Goal: Information Seeking & Learning: Learn about a topic

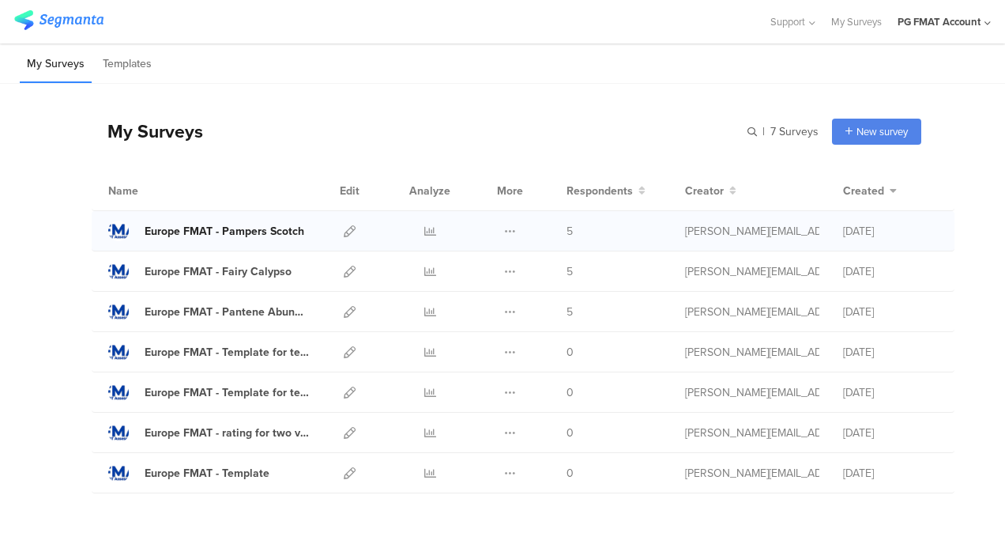
click at [253, 232] on div "Europe FMAT - Pampers Scotch" at bounding box center [225, 231] width 160 height 17
click at [144, 74] on li "Templates" at bounding box center [127, 64] width 63 height 37
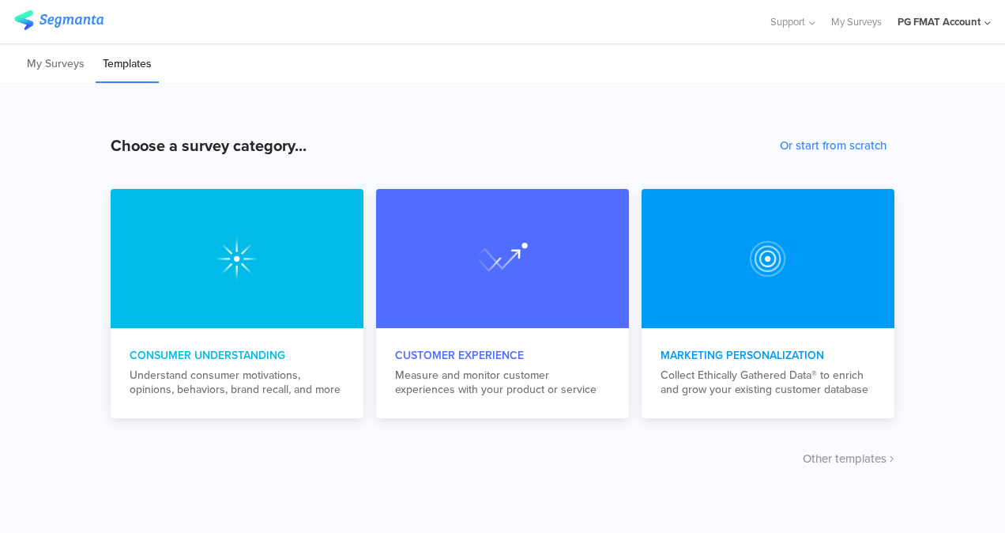
click at [913, 25] on div "PG FMAT Account" at bounding box center [939, 21] width 83 height 15
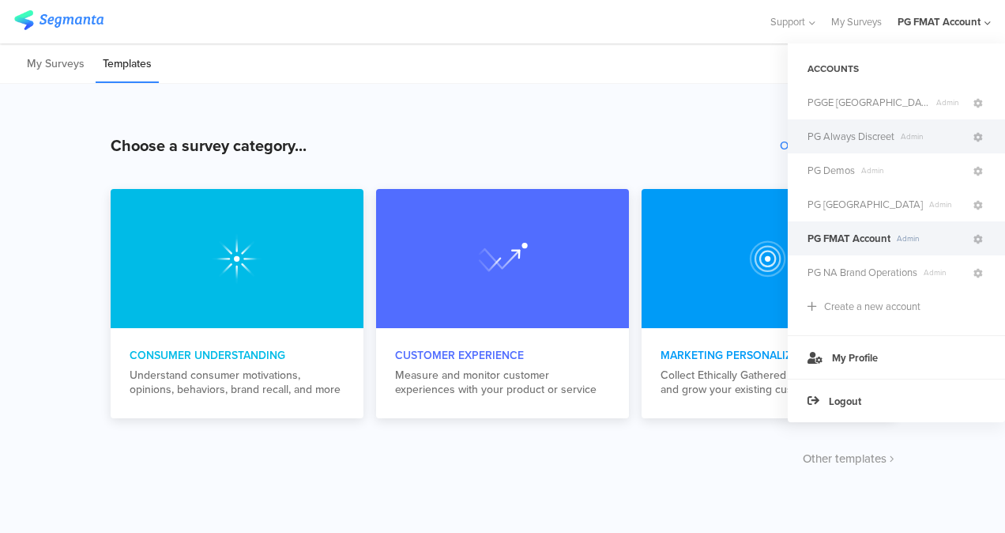
click at [833, 136] on span "PG Always Discreet" at bounding box center [850, 136] width 87 height 15
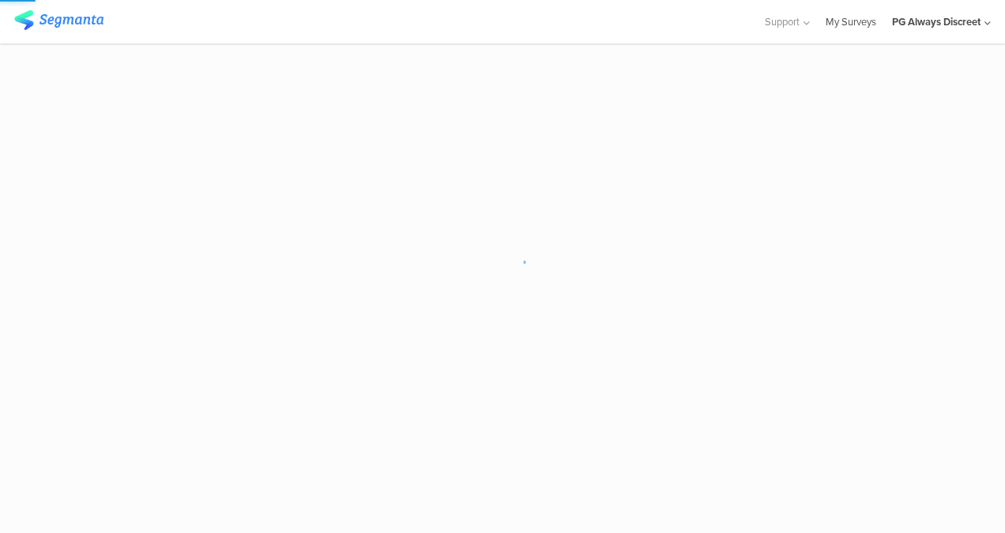
click at [862, 16] on link "My Surveys" at bounding box center [851, 21] width 51 height 43
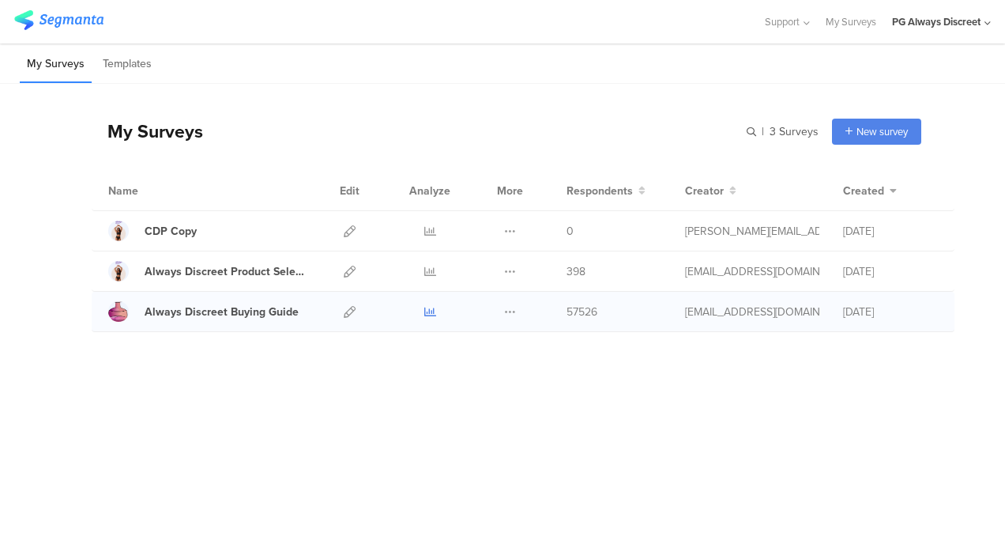
click at [431, 309] on icon at bounding box center [430, 312] width 12 height 12
click at [424, 225] on icon at bounding box center [430, 231] width 12 height 12
click at [431, 310] on icon at bounding box center [430, 312] width 12 height 12
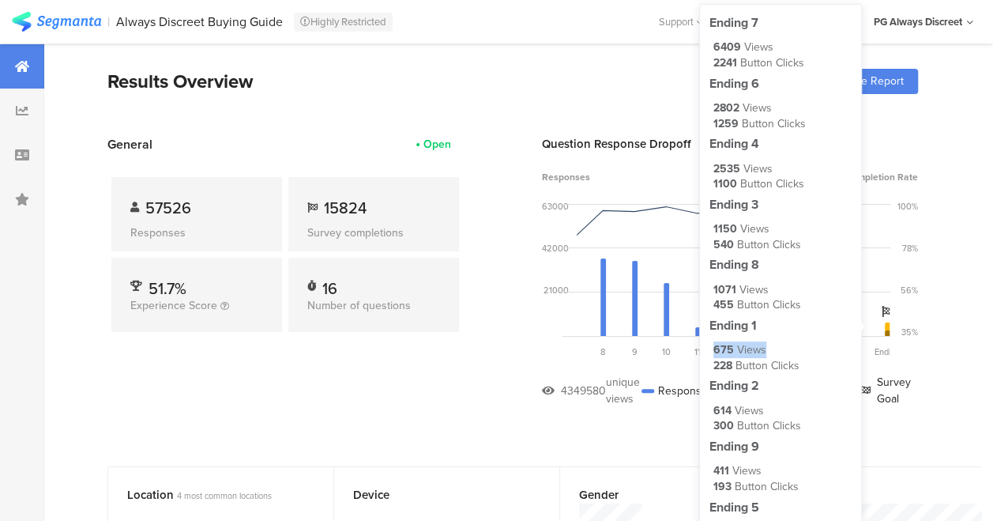
drag, startPoint x: 713, startPoint y: 348, endPoint x: 769, endPoint y: 351, distance: 56.2
click at [769, 351] on div "675 Views" at bounding box center [782, 350] width 138 height 16
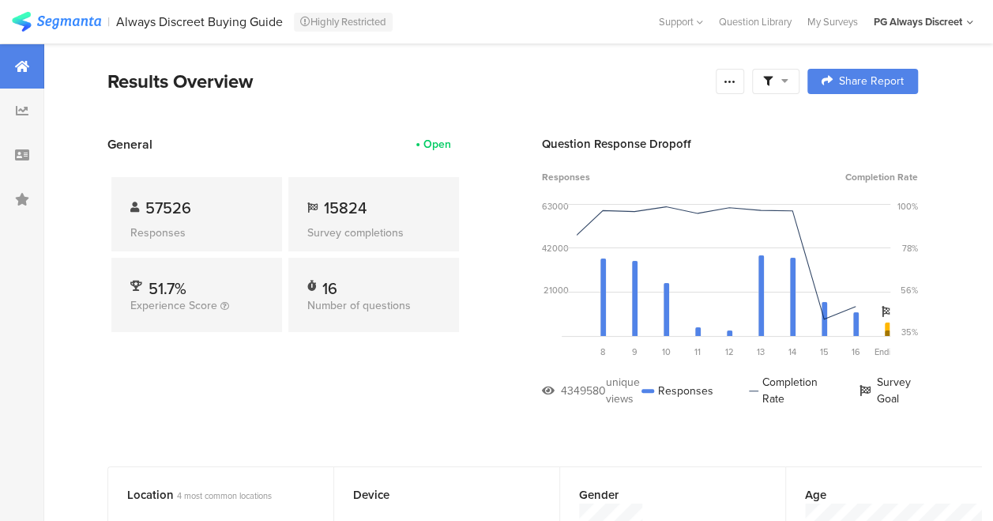
drag, startPoint x: 768, startPoint y: 348, endPoint x: 931, endPoint y: 308, distance: 167.5
click at [931, 308] on section "General Open 57526 Responses 15824 Survey completions 51.7% Experience Score 16…" at bounding box center [512, 282] width 937 height 295
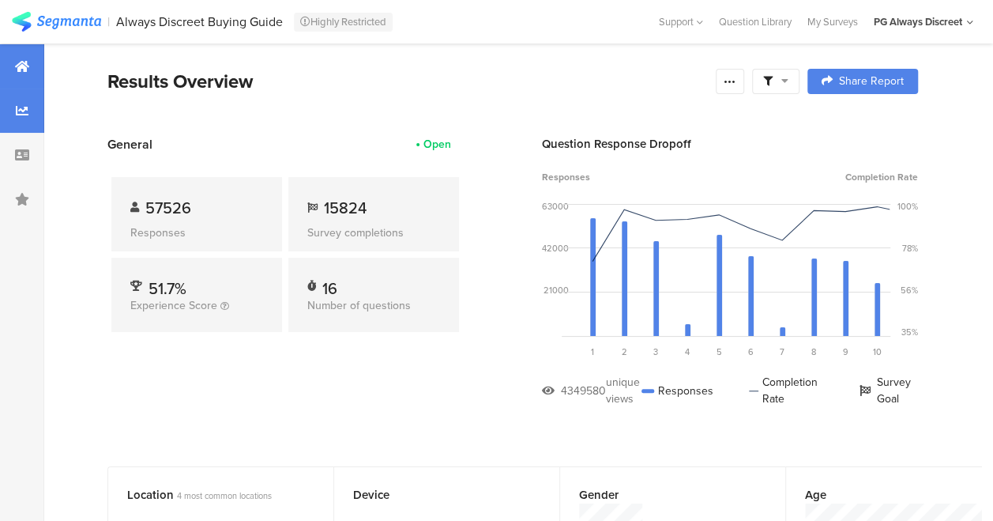
click at [10, 106] on div at bounding box center [22, 110] width 44 height 44
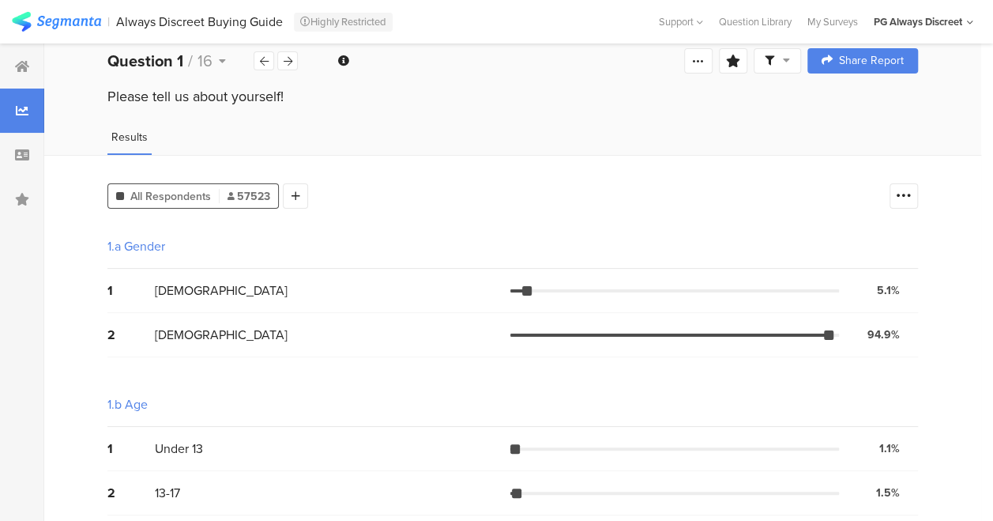
scroll to position [21, 0]
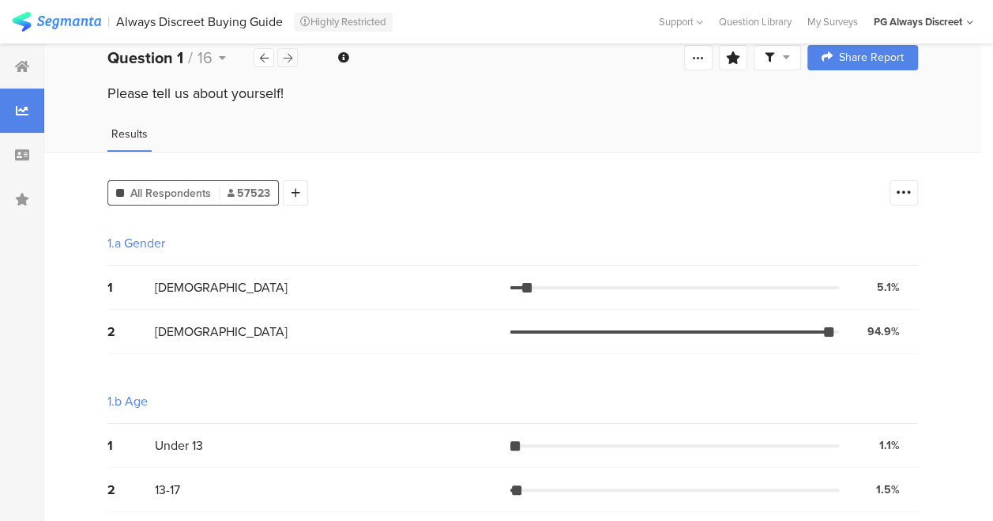
click at [288, 57] on icon at bounding box center [288, 58] width 9 height 10
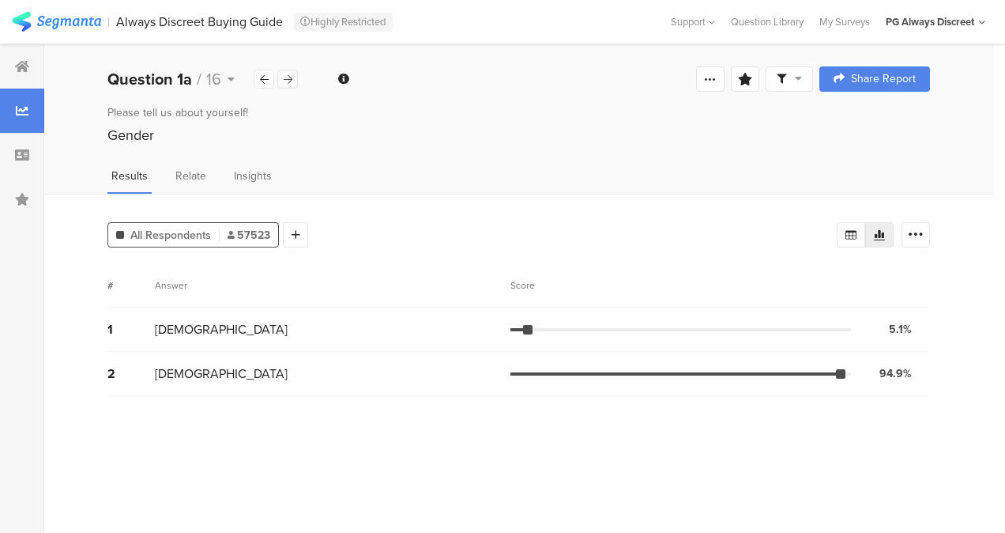
click at [288, 82] on icon at bounding box center [288, 79] width 9 height 10
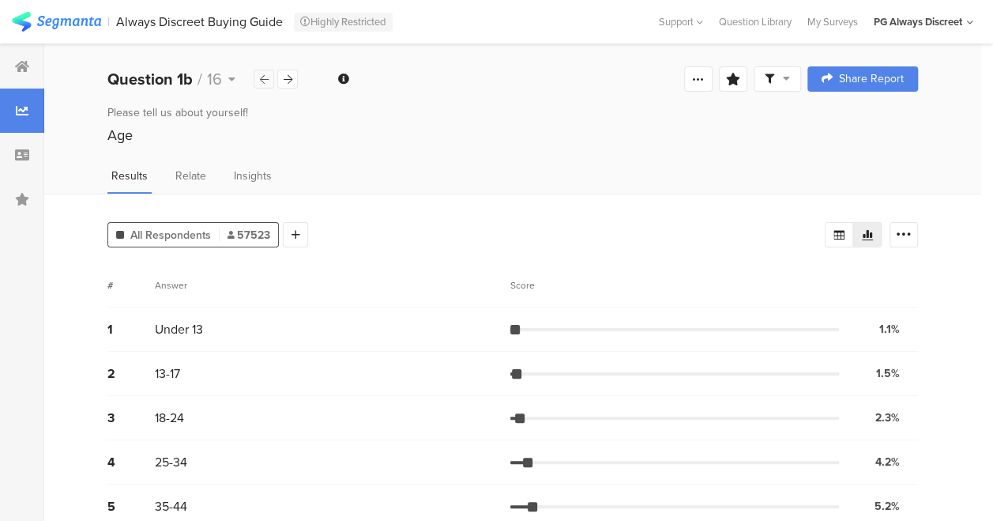
click at [268, 76] on icon at bounding box center [264, 79] width 9 height 10
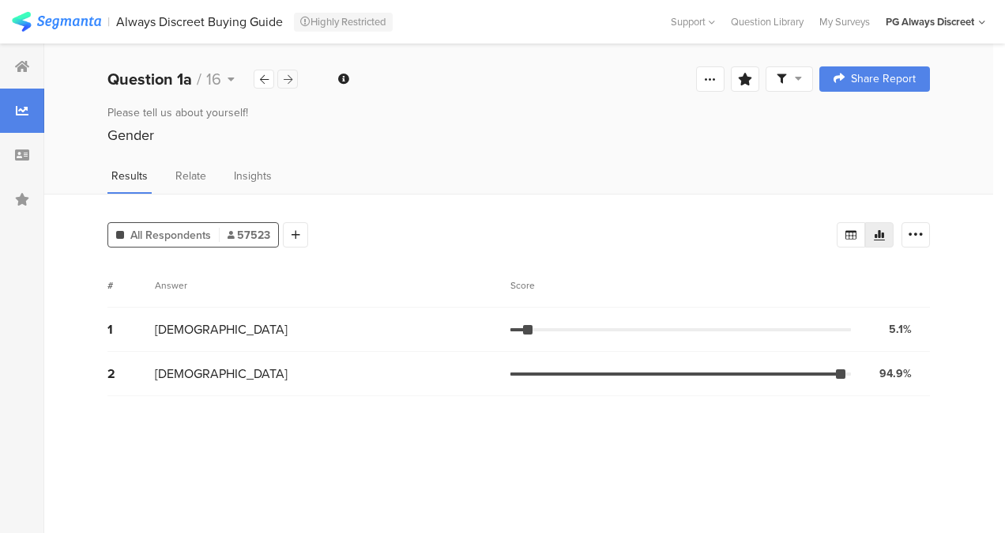
click at [289, 79] on icon at bounding box center [288, 79] width 9 height 10
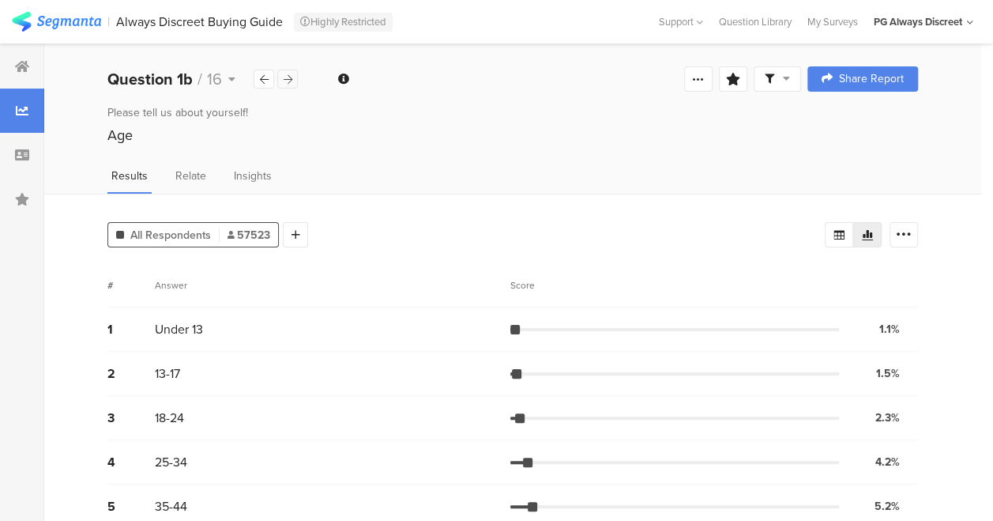
click at [289, 79] on icon at bounding box center [288, 79] width 9 height 10
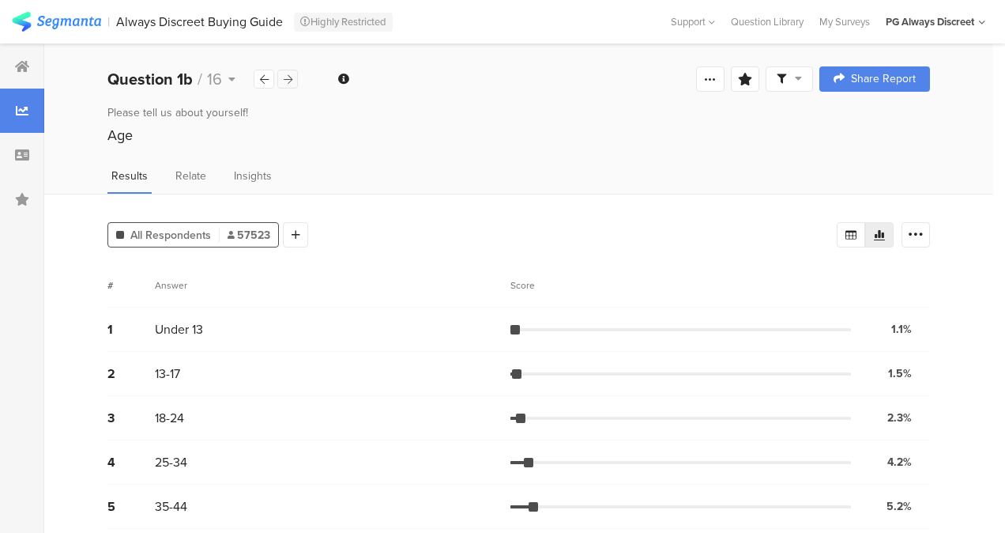
click at [289, 79] on icon at bounding box center [288, 79] width 9 height 10
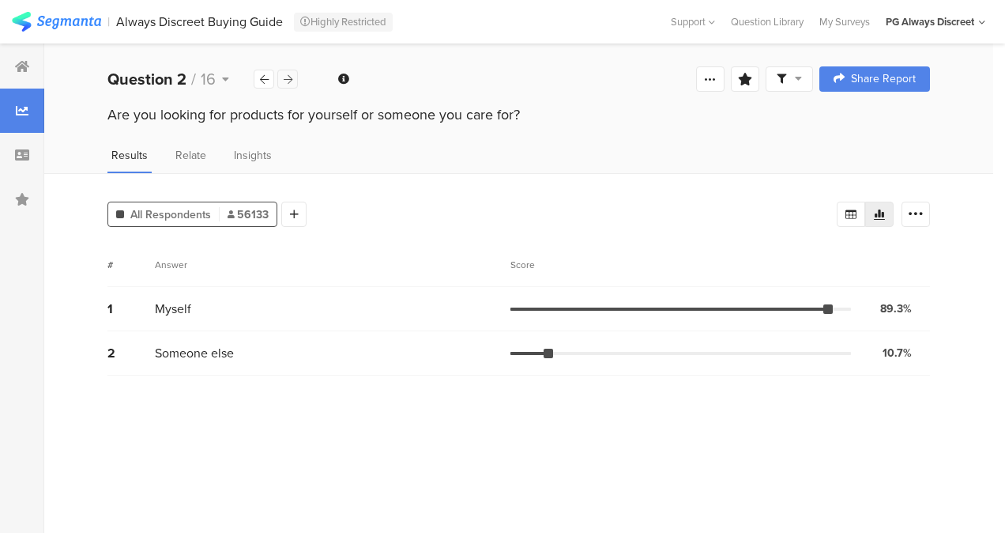
click at [289, 79] on icon at bounding box center [288, 79] width 9 height 10
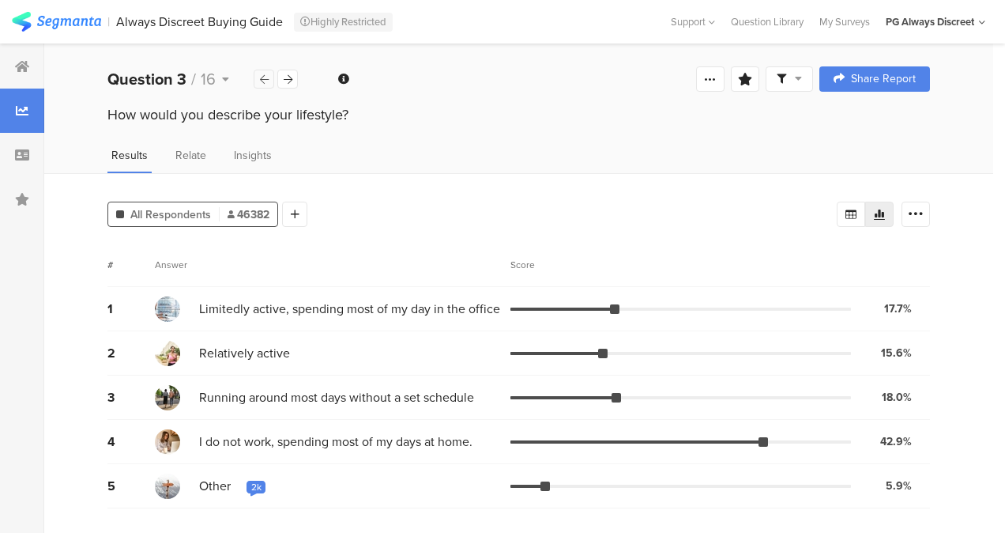
click at [270, 78] on div at bounding box center [264, 79] width 21 height 19
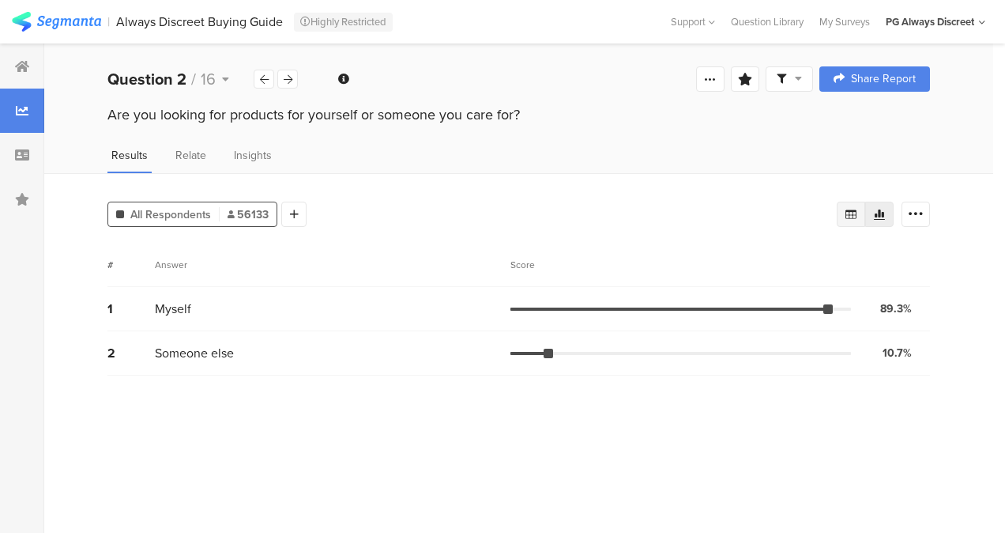
click at [856, 216] on icon at bounding box center [851, 214] width 13 height 13
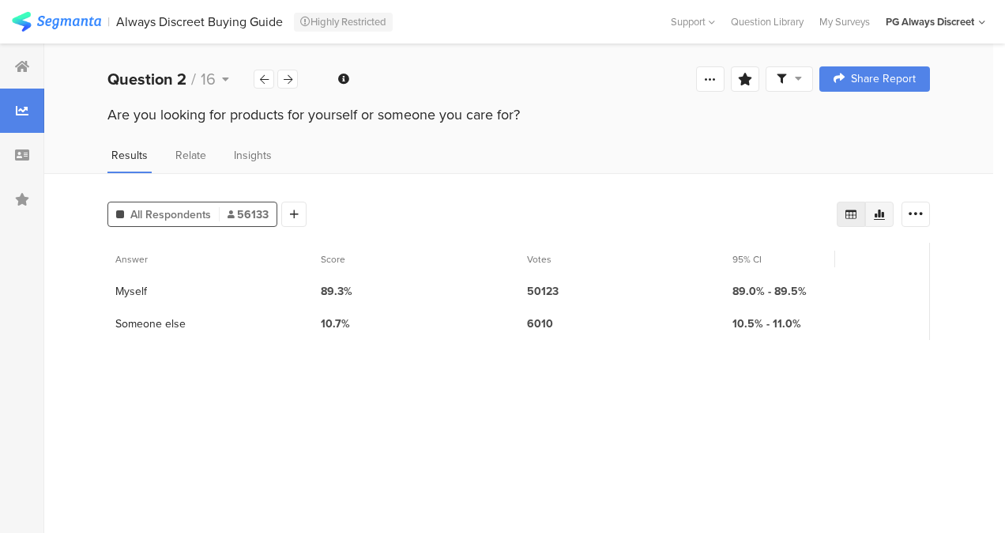
click at [878, 216] on icon at bounding box center [879, 214] width 13 height 13
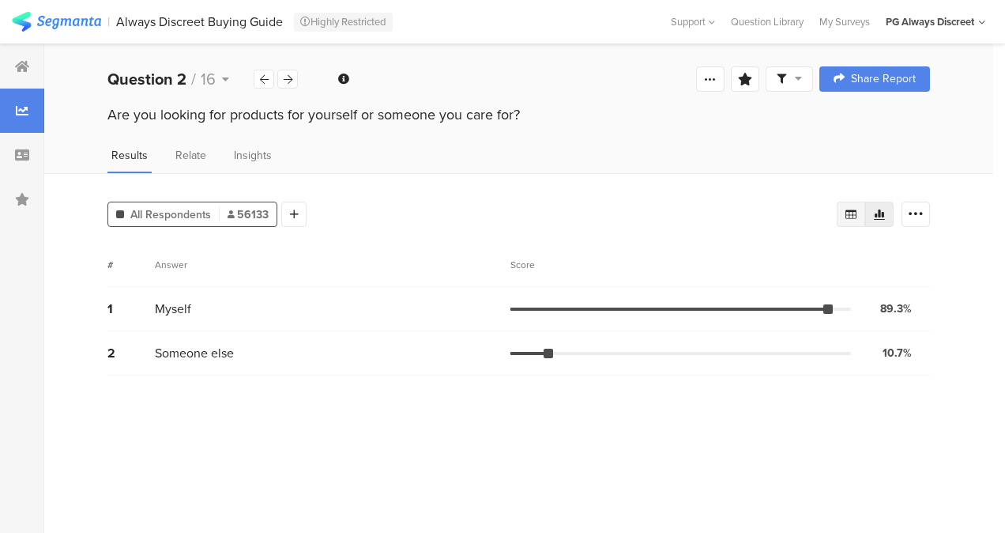
click at [851, 220] on icon at bounding box center [851, 214] width 13 height 13
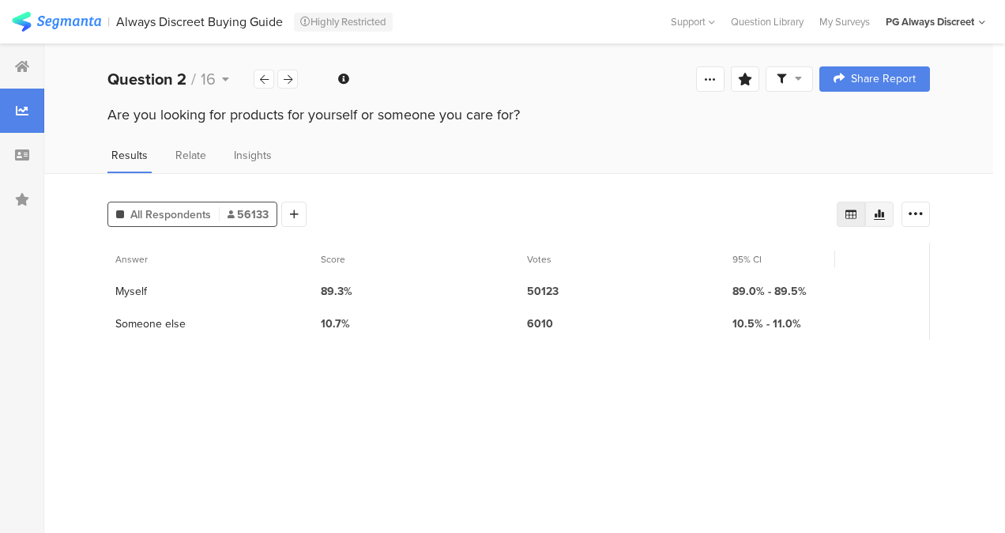
click at [875, 210] on icon at bounding box center [879, 214] width 13 height 13
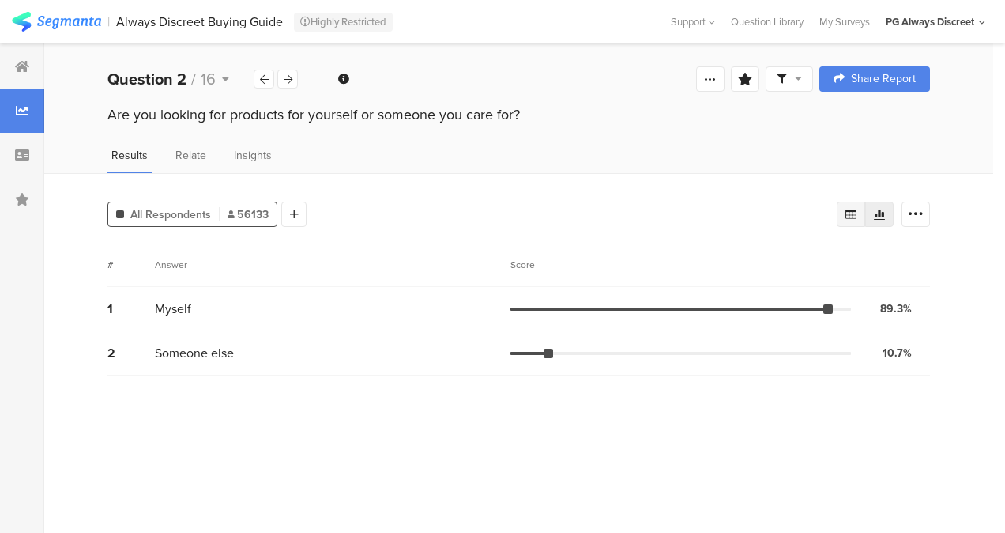
click at [842, 216] on div at bounding box center [851, 213] width 28 height 25
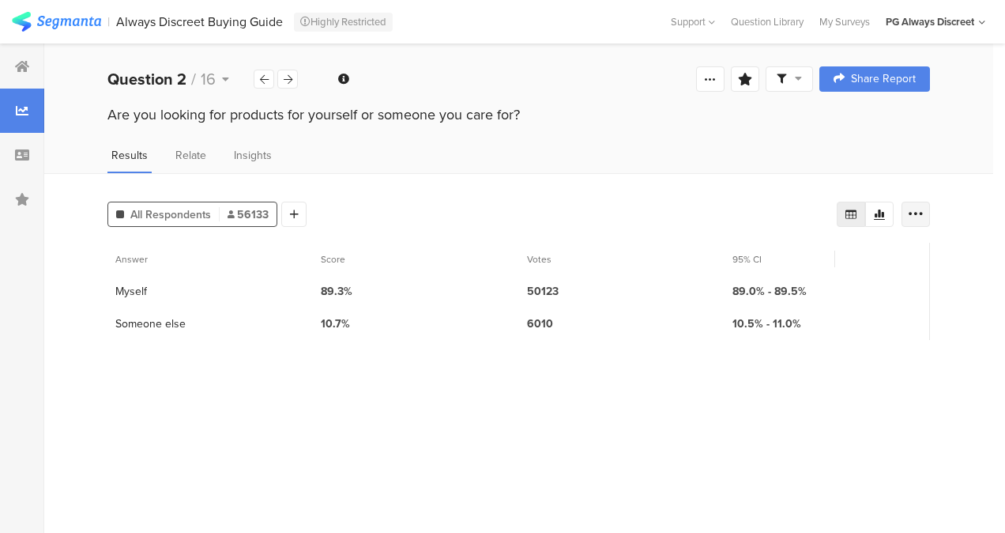
click at [923, 208] on icon at bounding box center [916, 214] width 16 height 16
click at [913, 218] on icon at bounding box center [916, 214] width 16 height 16
click at [907, 212] on div at bounding box center [916, 213] width 28 height 25
click at [702, 81] on div at bounding box center [710, 78] width 28 height 25
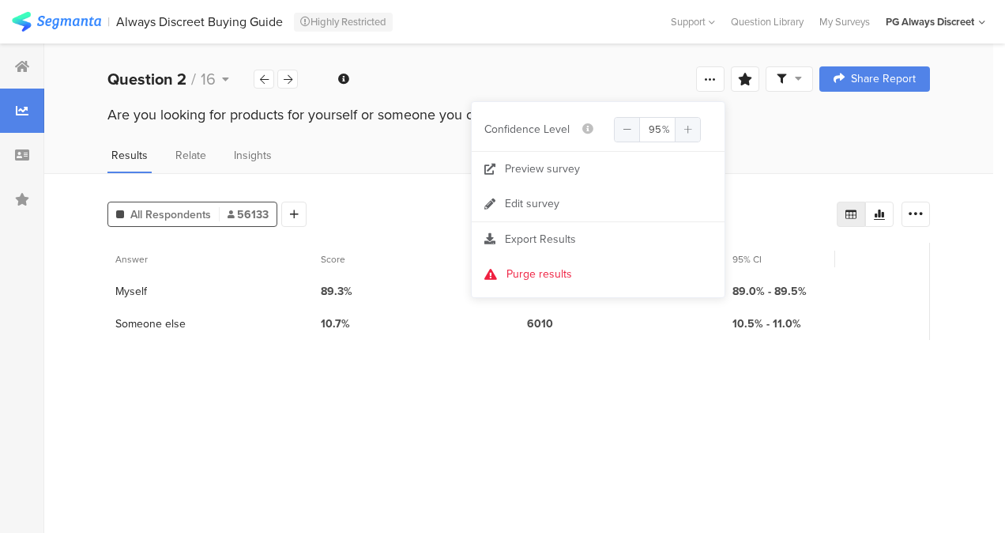
click at [401, 181] on div "All Respondents 56133 Add Segment Answer Score Votes 95% CI 1 Myself 89.3% 5012…" at bounding box center [518, 352] width 949 height 359
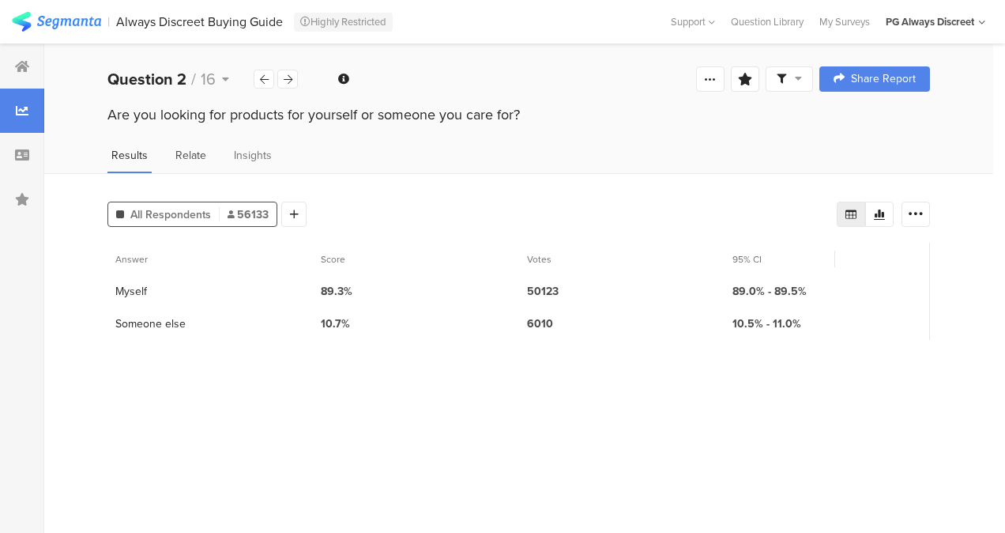
click at [201, 149] on span "Relate" at bounding box center [190, 155] width 31 height 17
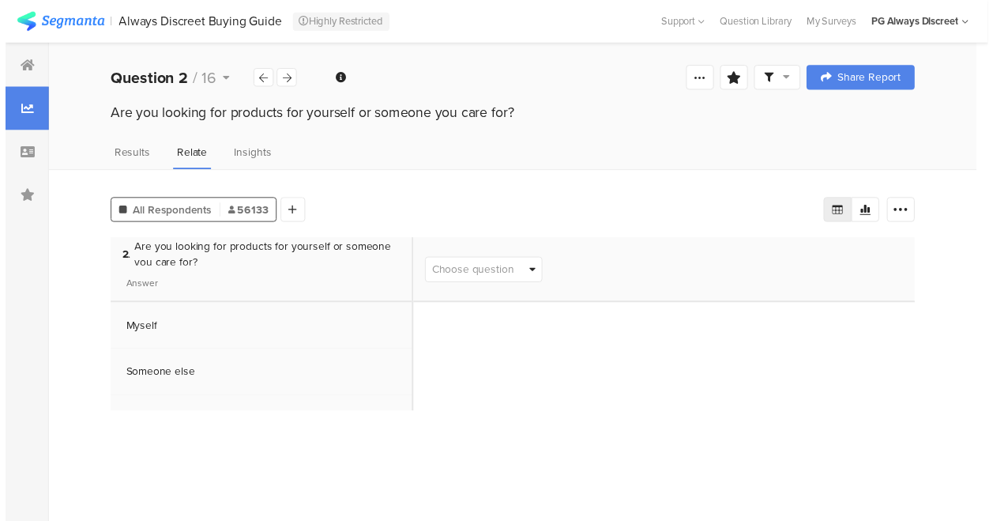
scroll to position [5, 0]
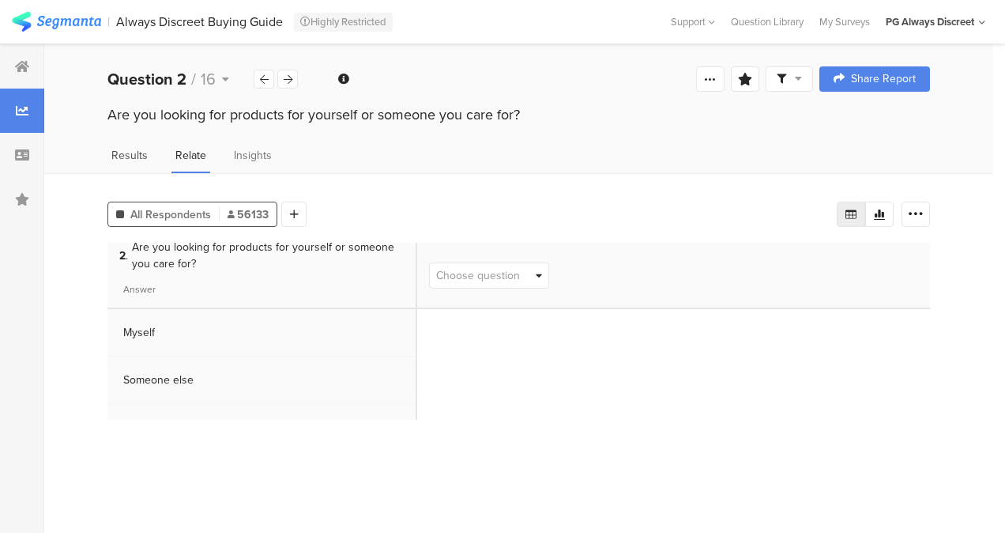
click at [129, 161] on span "Results" at bounding box center [129, 155] width 36 height 17
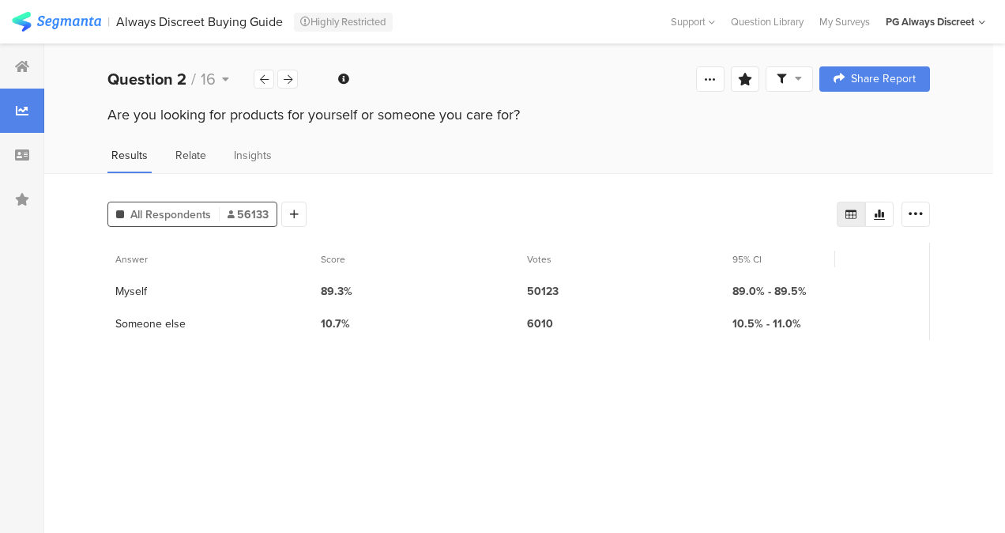
click at [172, 161] on div "Relate" at bounding box center [190, 160] width 39 height 26
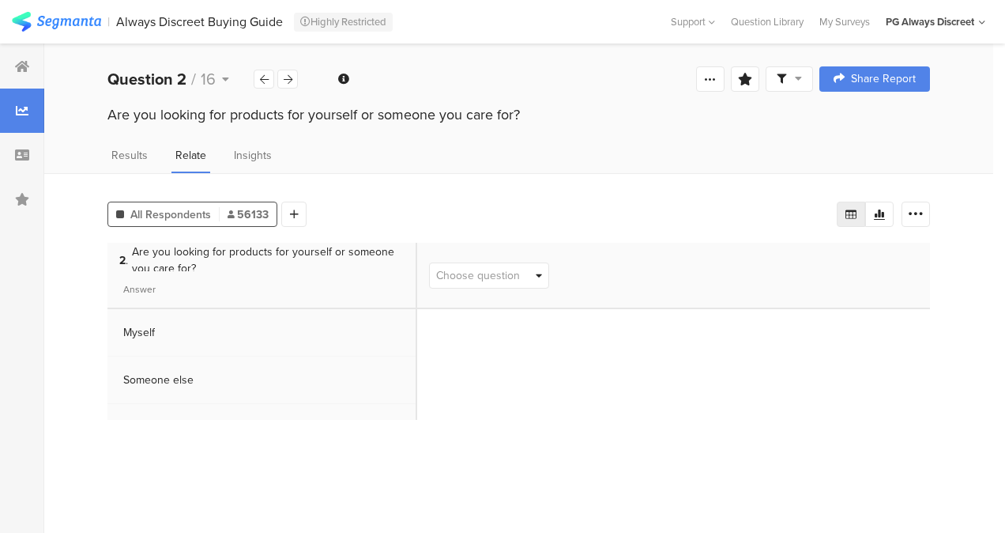
click at [548, 270] on span "Choose question" at bounding box center [489, 275] width 119 height 24
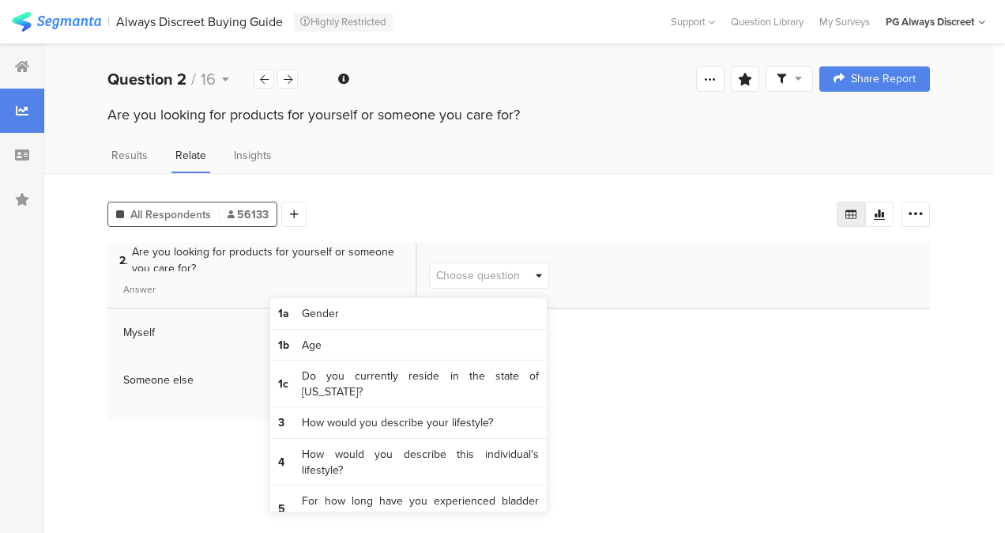
click at [548, 273] on span "Choose question" at bounding box center [489, 275] width 119 height 24
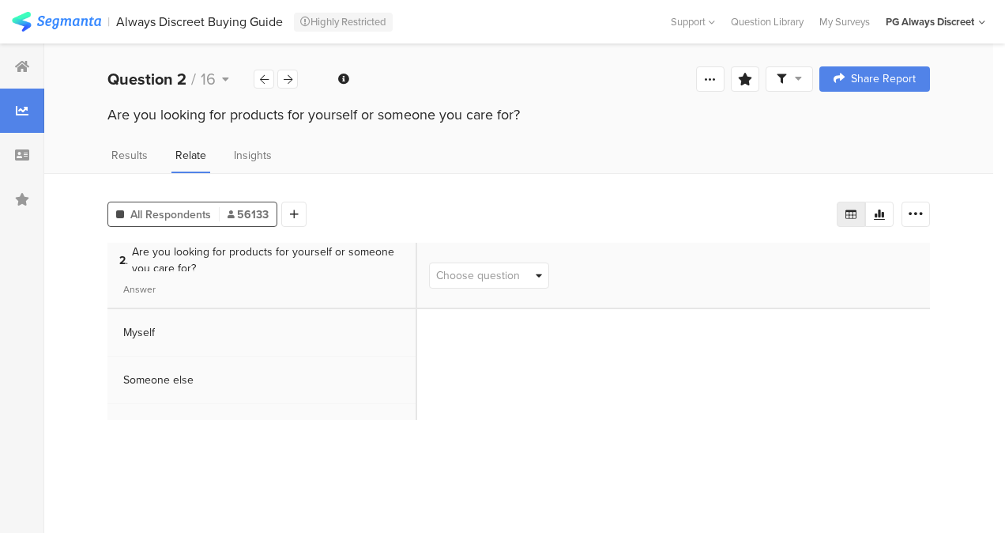
click at [520, 270] on span "Choose question" at bounding box center [478, 275] width 84 height 17
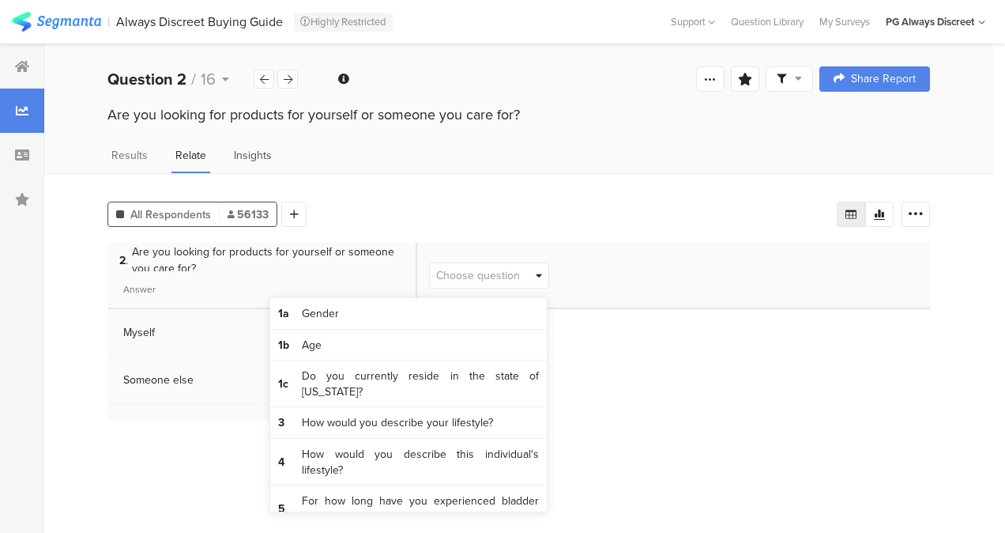
click at [240, 153] on span "Insights" at bounding box center [253, 155] width 38 height 17
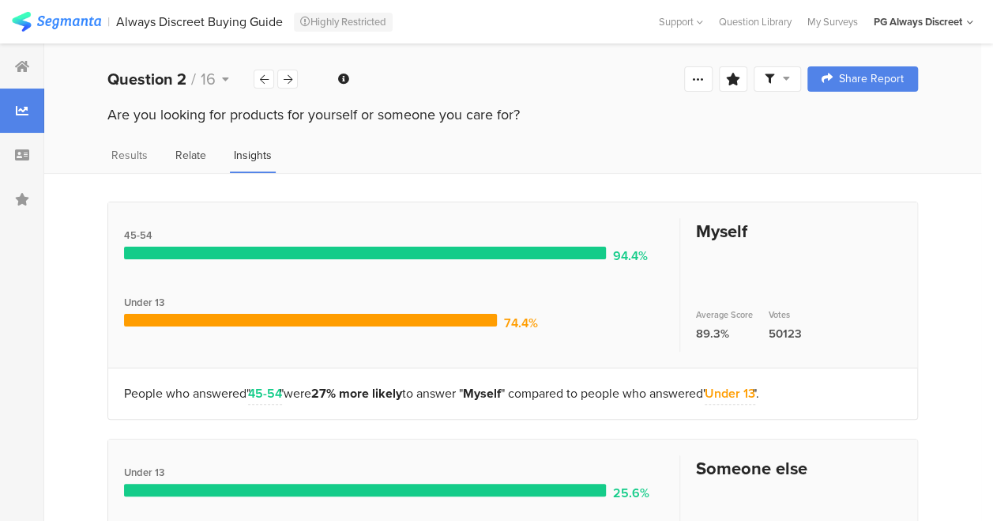
click at [171, 160] on div "Relate" at bounding box center [190, 160] width 39 height 26
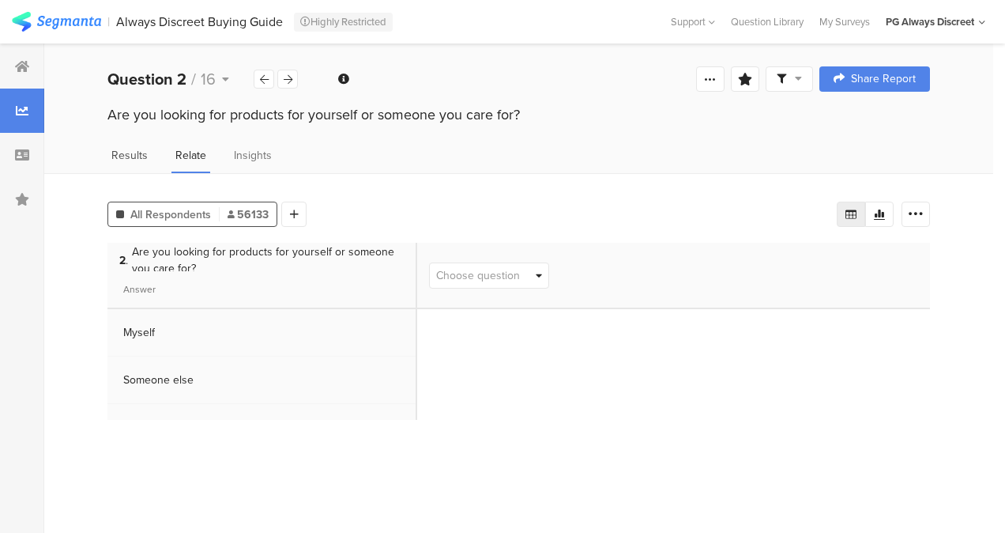
click at [132, 161] on span "Results" at bounding box center [129, 155] width 36 height 17
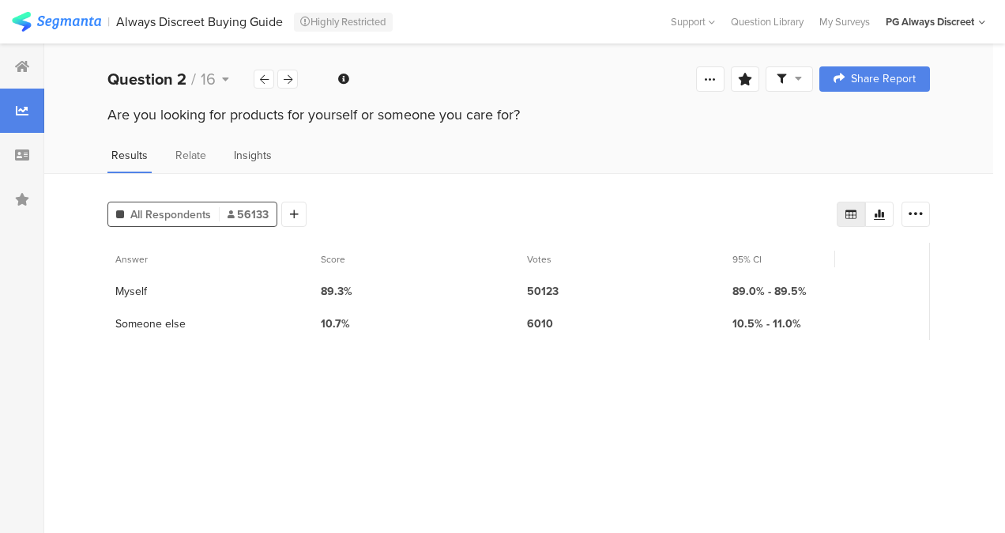
click at [237, 152] on span "Insights" at bounding box center [253, 155] width 38 height 17
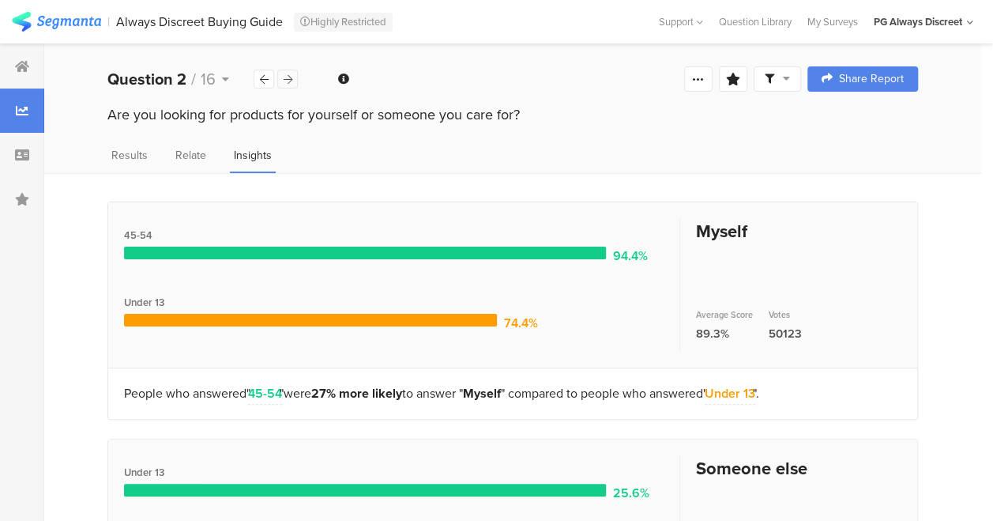
click at [289, 78] on icon at bounding box center [288, 79] width 9 height 10
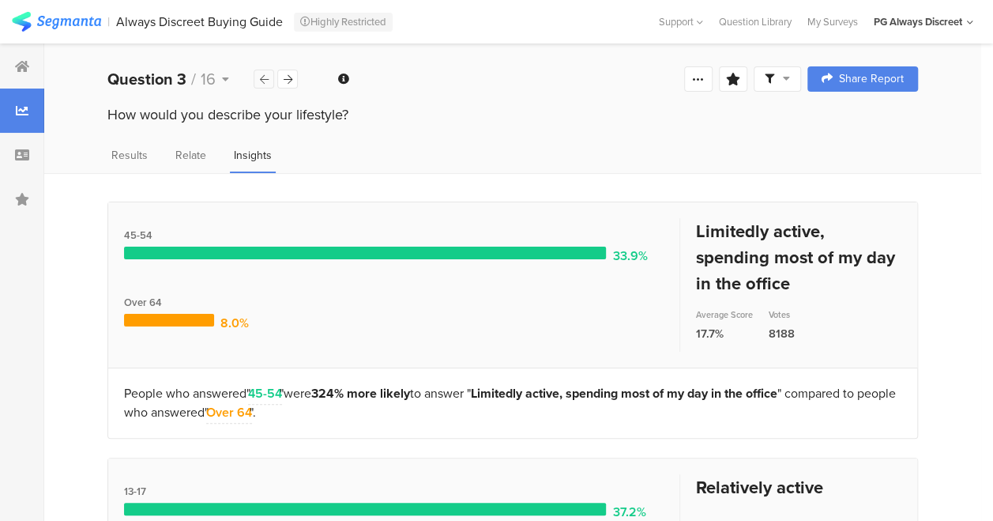
click at [262, 79] on icon at bounding box center [264, 79] width 9 height 10
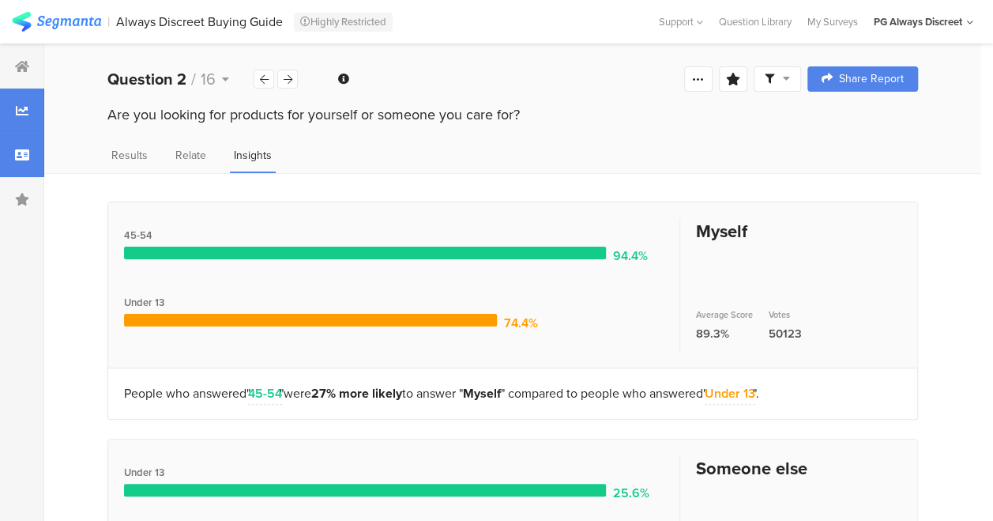
click at [12, 149] on div at bounding box center [22, 155] width 44 height 44
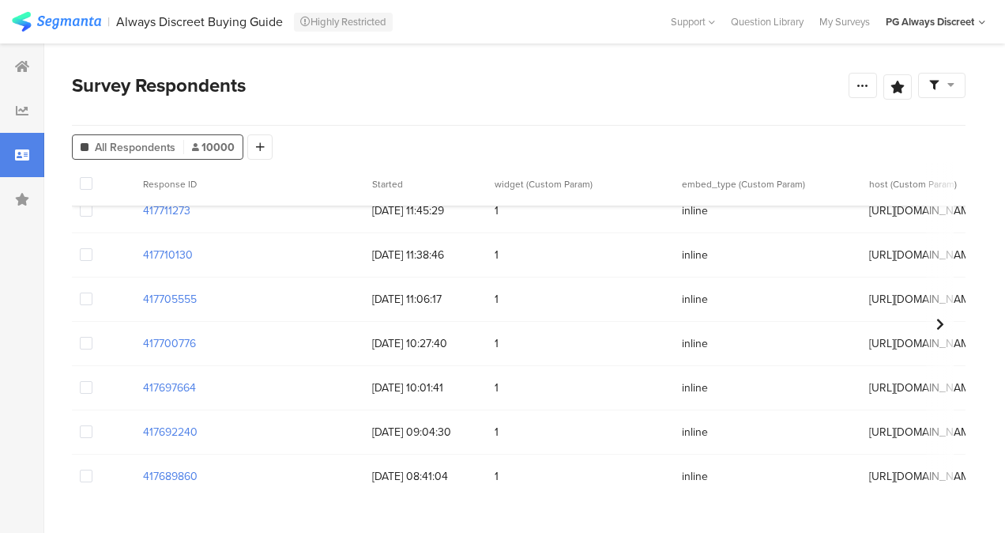
click at [245, 354] on div "417700776" at bounding box center [249, 343] width 229 height 32
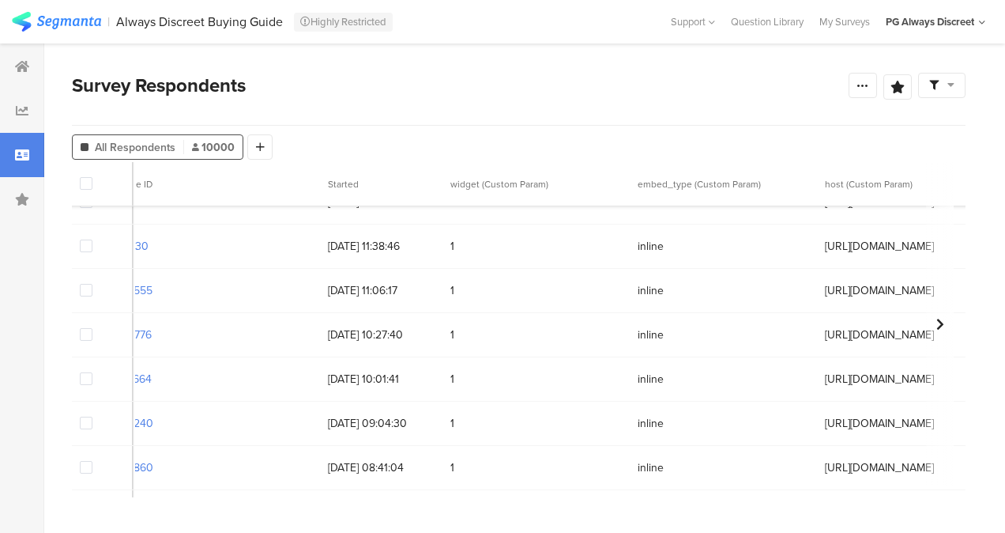
scroll to position [26, 0]
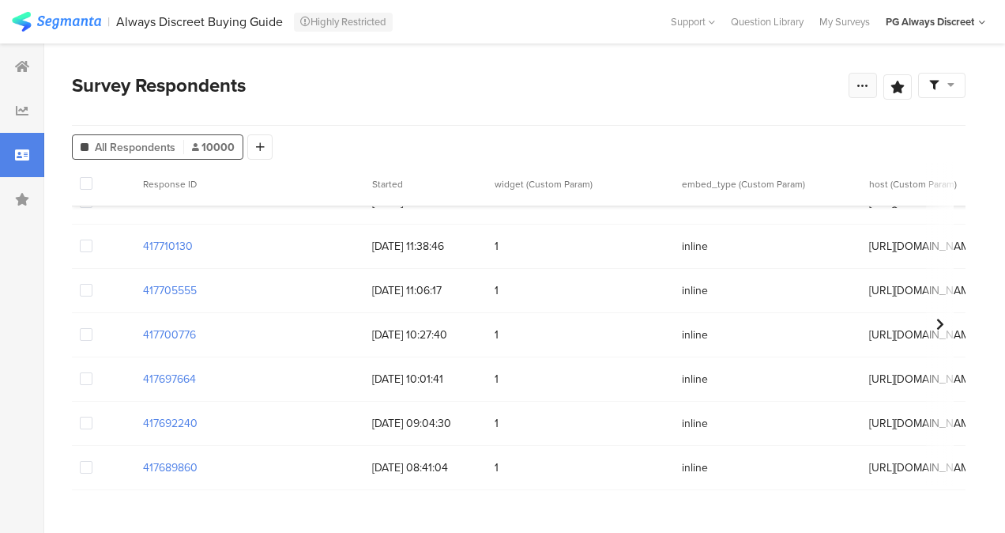
click at [868, 92] on div at bounding box center [863, 85] width 28 height 25
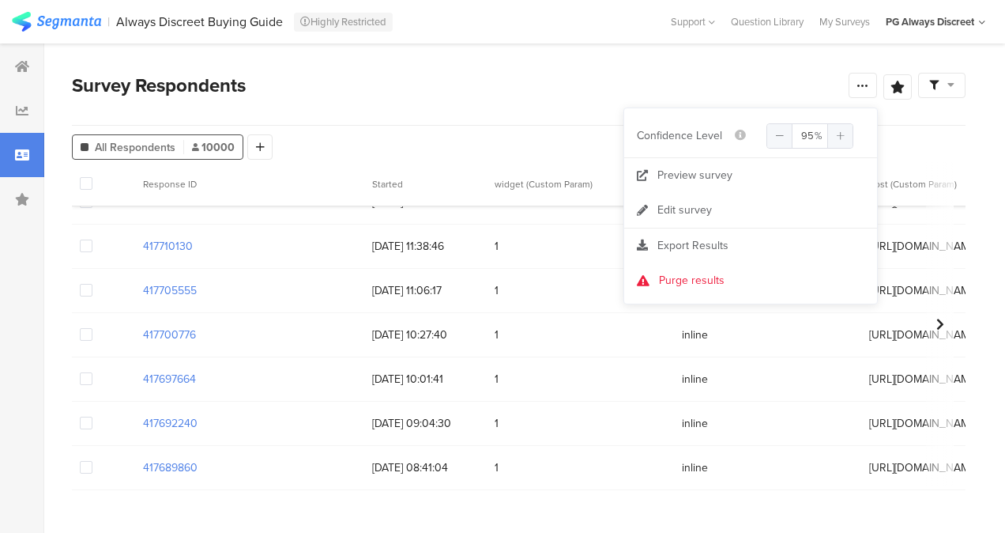
click at [615, 51] on section "Survey Respondents Save Analysis Name Save Cancel Complete Responses Only Surve…" at bounding box center [518, 287] width 949 height 489
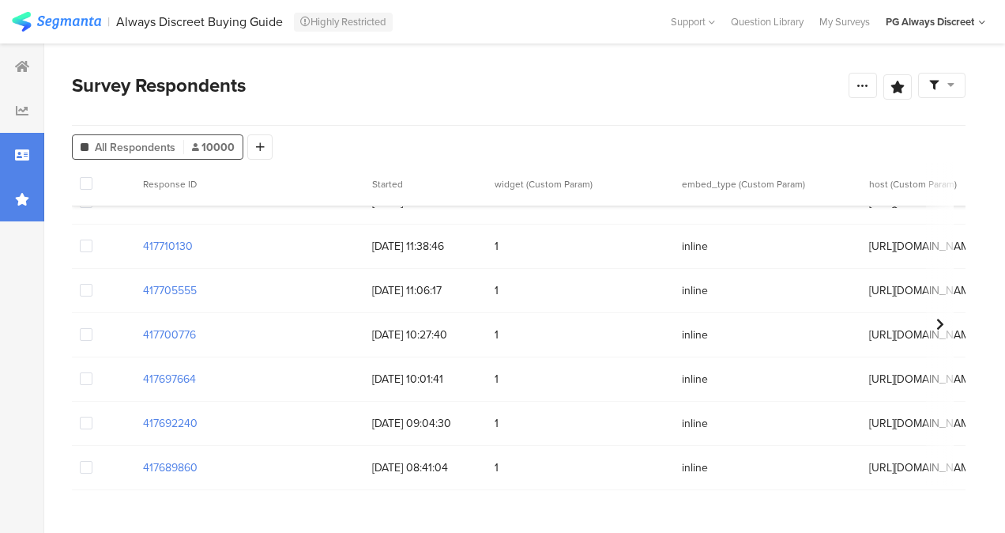
click at [21, 194] on icon at bounding box center [22, 199] width 14 height 13
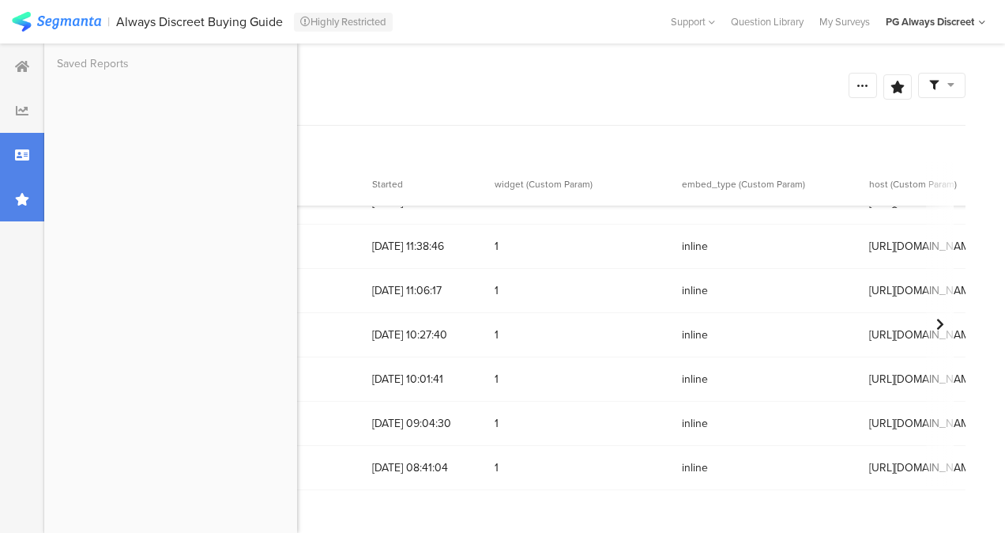
click at [13, 198] on div at bounding box center [22, 199] width 44 height 44
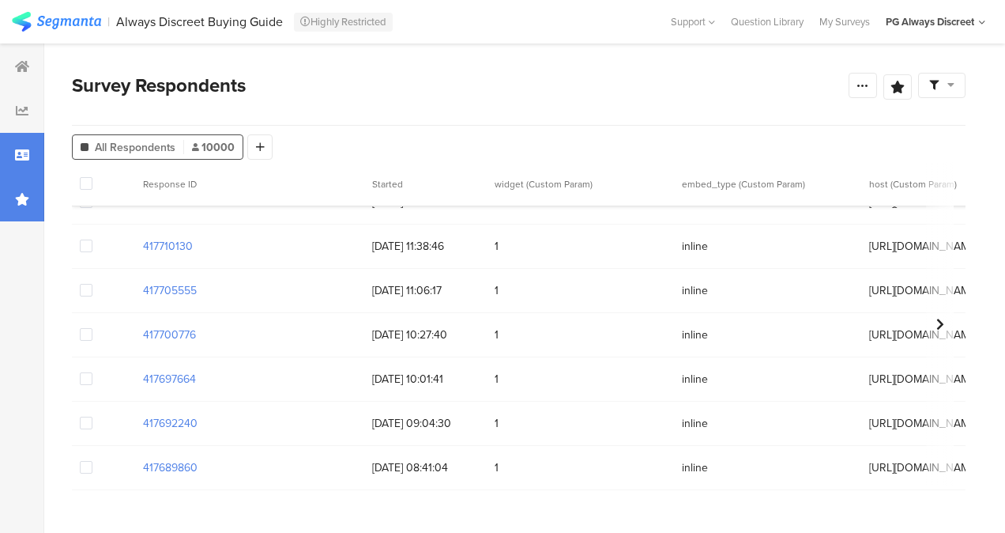
click at [13, 198] on div at bounding box center [22, 199] width 44 height 44
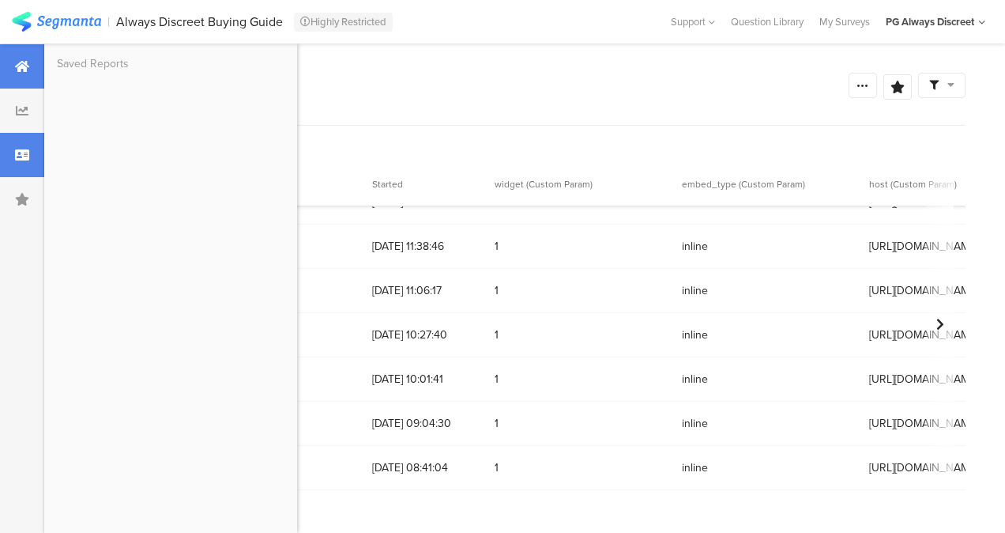
click at [30, 88] on div at bounding box center [22, 66] width 44 height 44
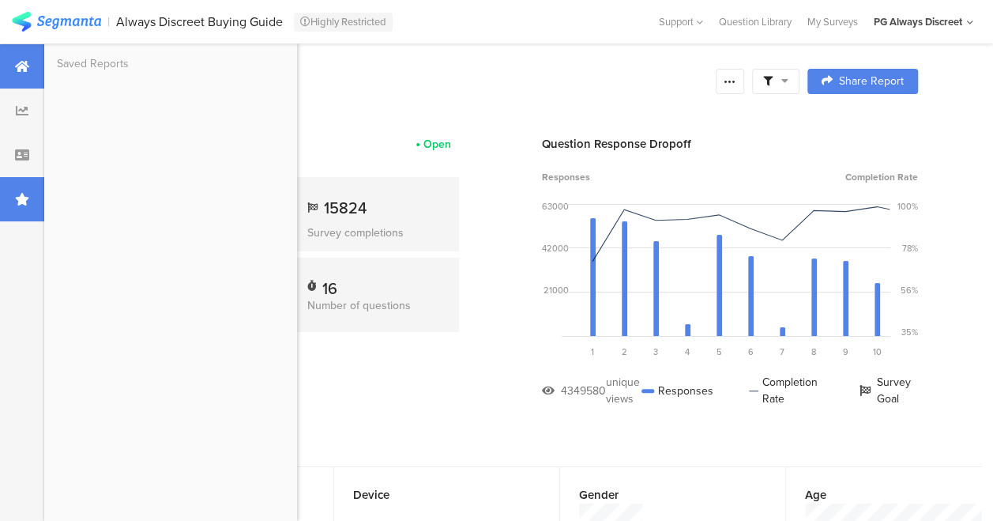
click at [17, 190] on div at bounding box center [22, 199] width 44 height 44
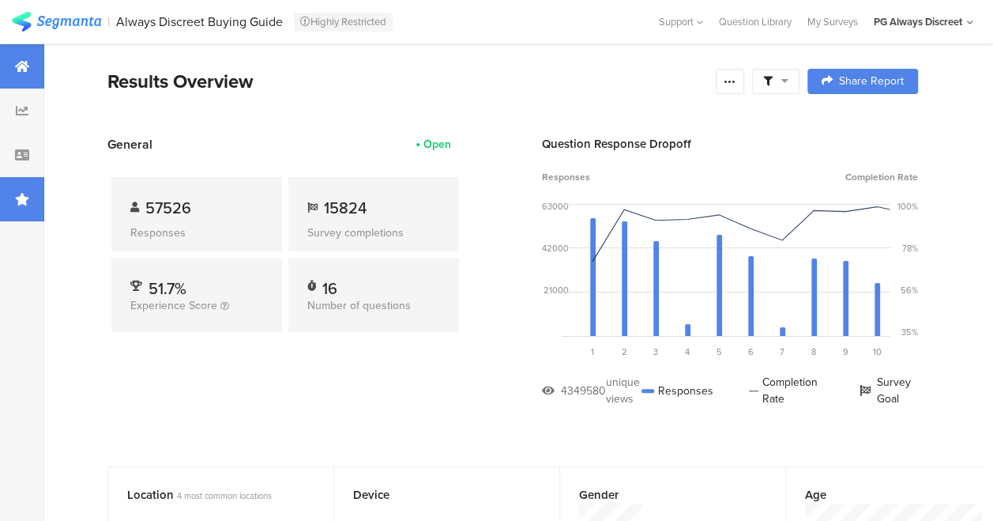
click at [17, 190] on div at bounding box center [22, 199] width 44 height 44
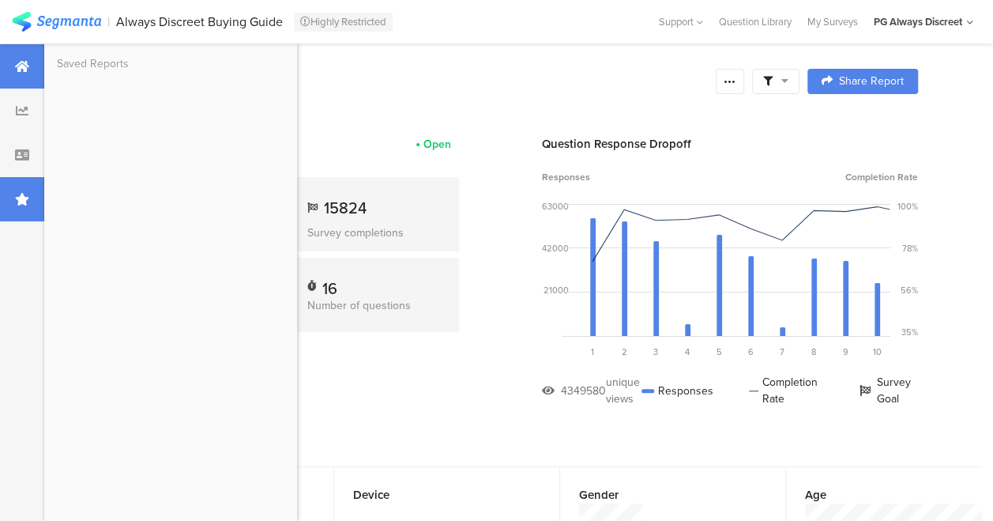
click at [20, 209] on div at bounding box center [22, 199] width 44 height 44
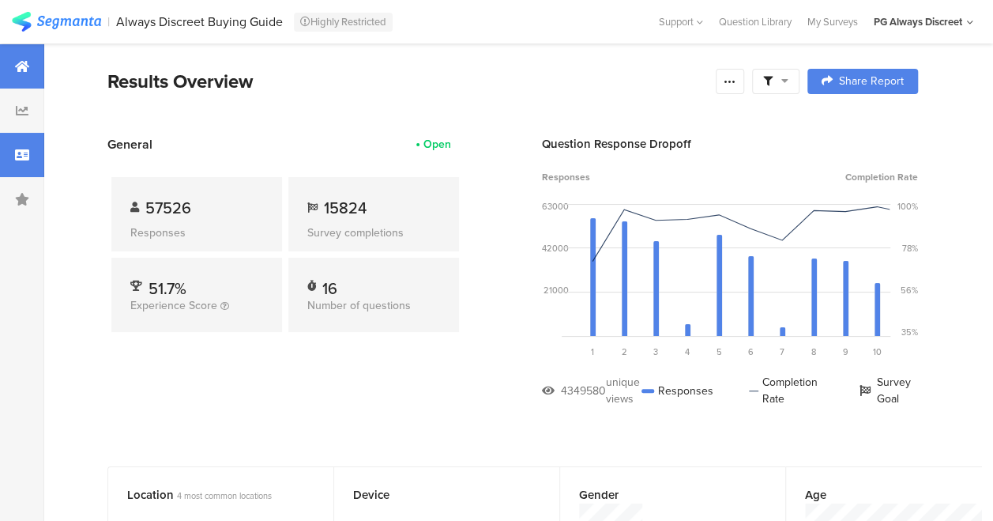
click at [21, 149] on icon at bounding box center [22, 155] width 14 height 13
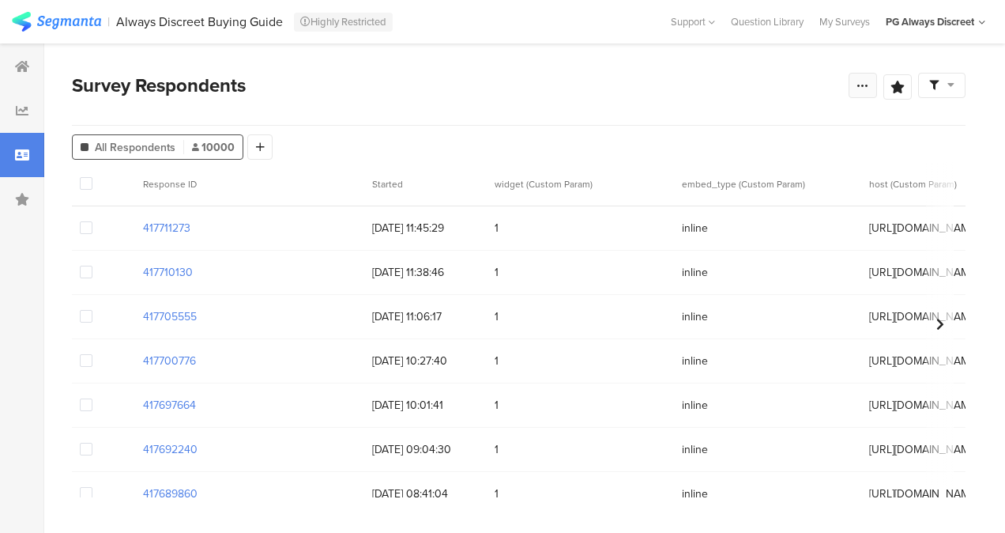
click at [856, 84] on div at bounding box center [863, 85] width 28 height 25
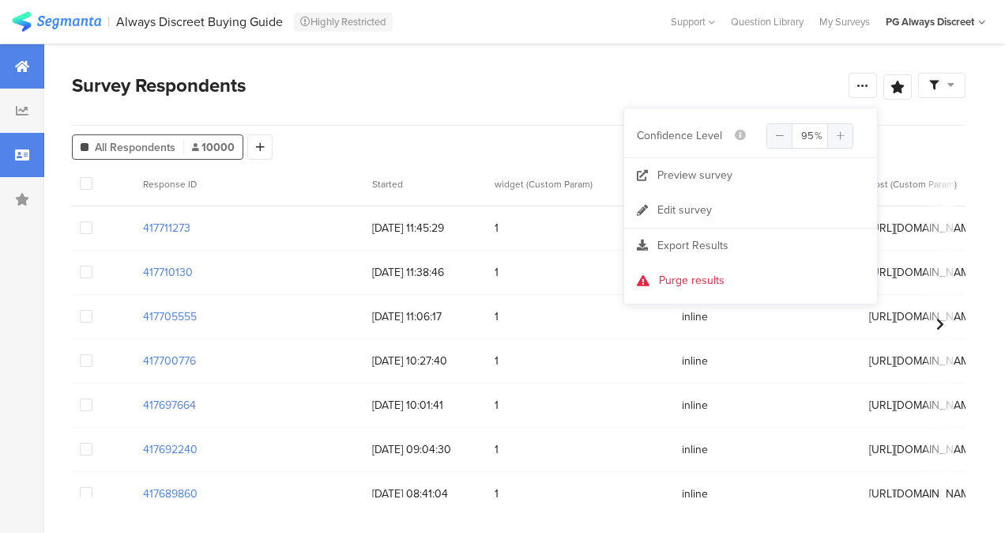
click at [34, 71] on div at bounding box center [22, 66] width 44 height 44
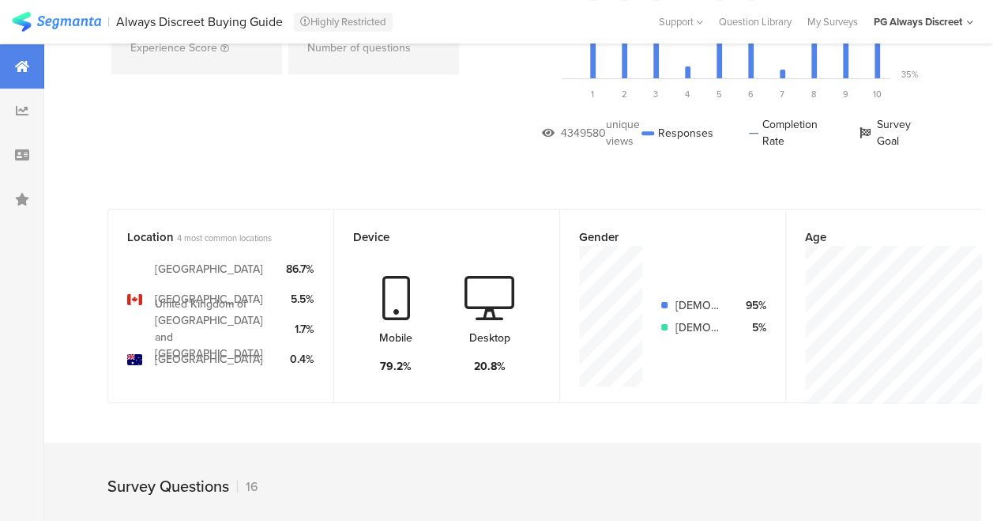
scroll to position [291, 0]
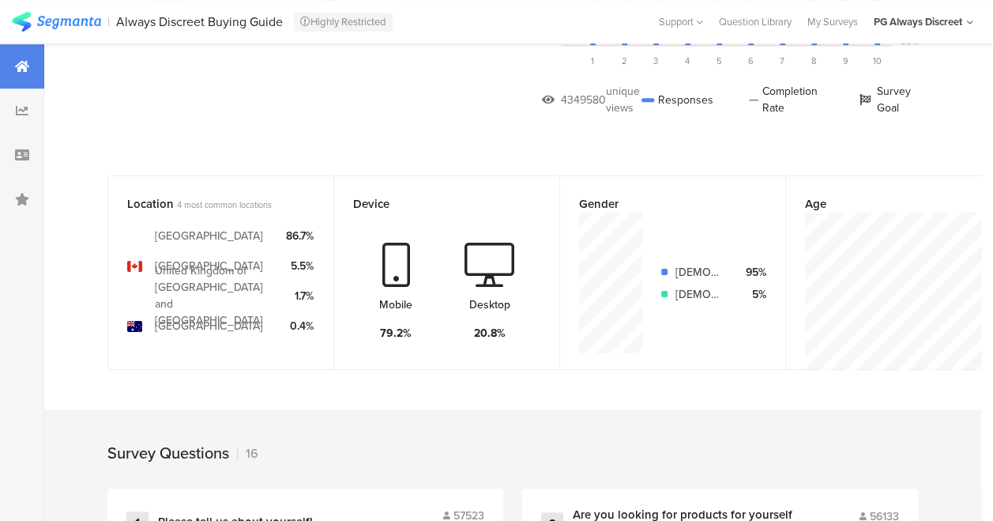
click at [196, 336] on div "Australia" at bounding box center [214, 326] width 119 height 30
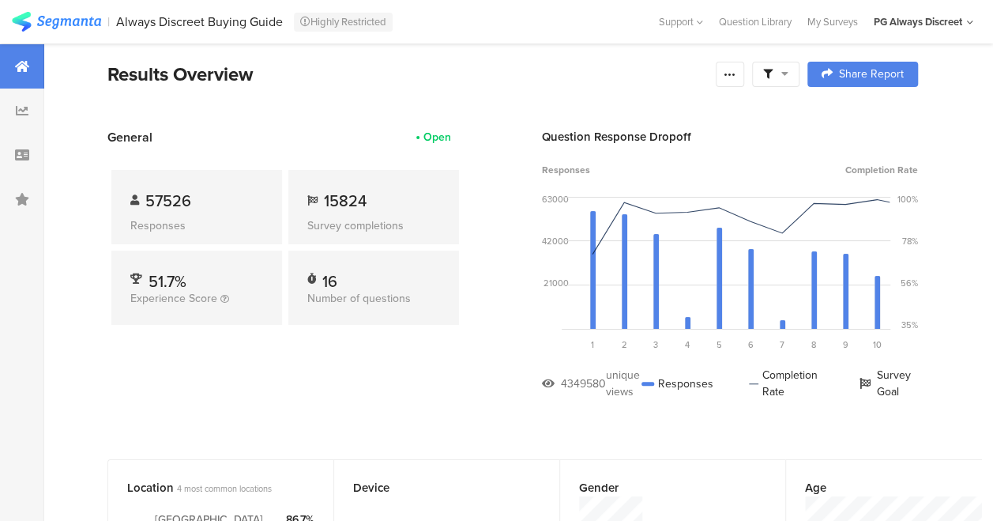
scroll to position [0, 0]
